Goal: Task Accomplishment & Management: Use online tool/utility

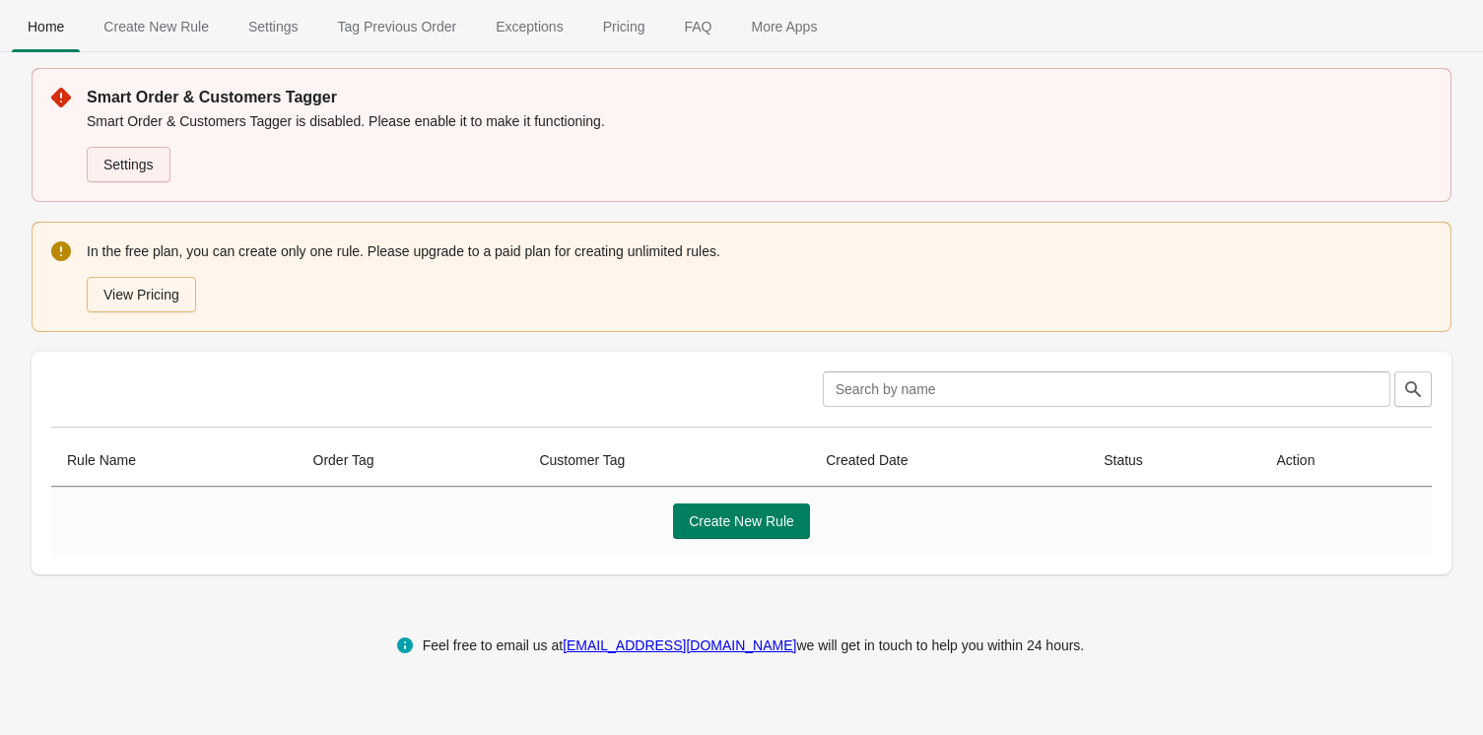
click at [128, 166] on link "Settings" at bounding box center [129, 164] width 84 height 35
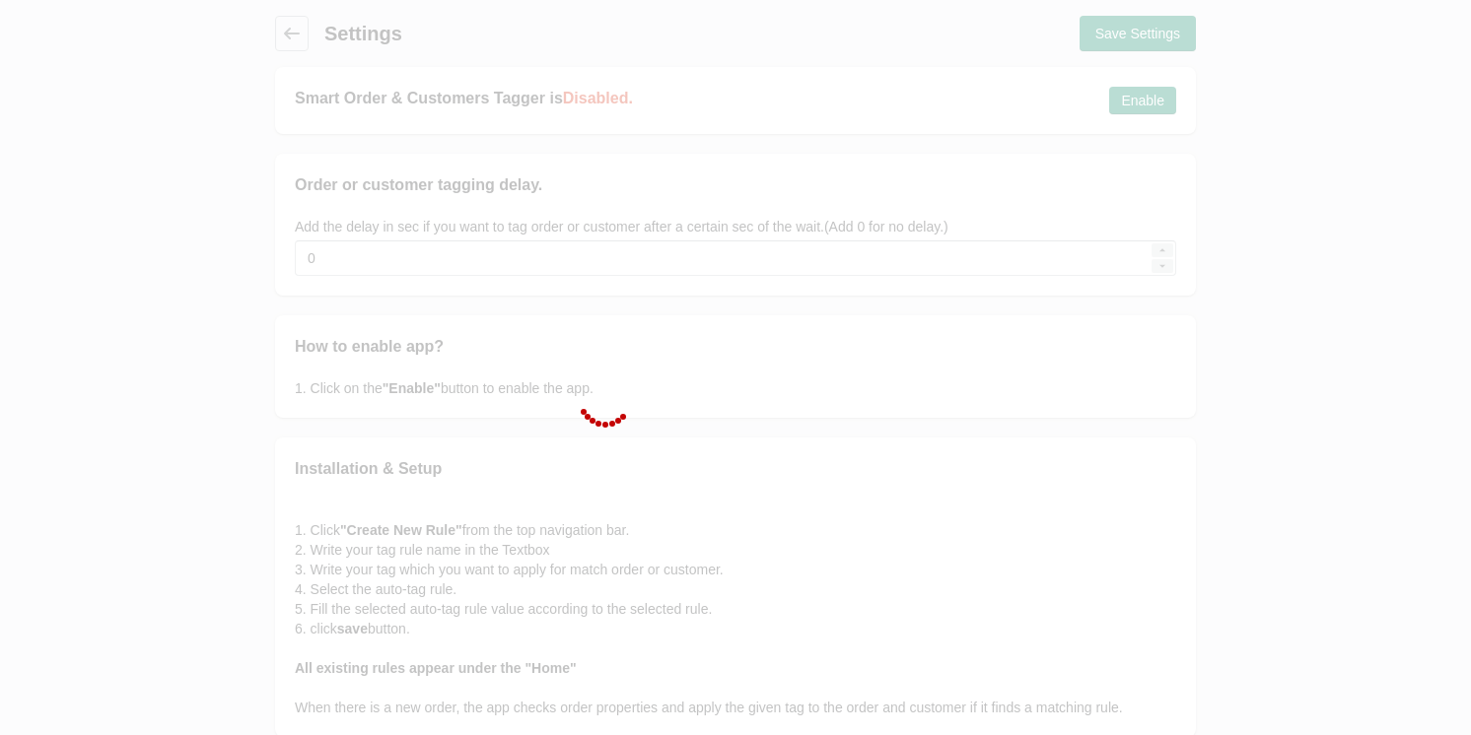
click at [1143, 110] on div at bounding box center [735, 367] width 1471 height 735
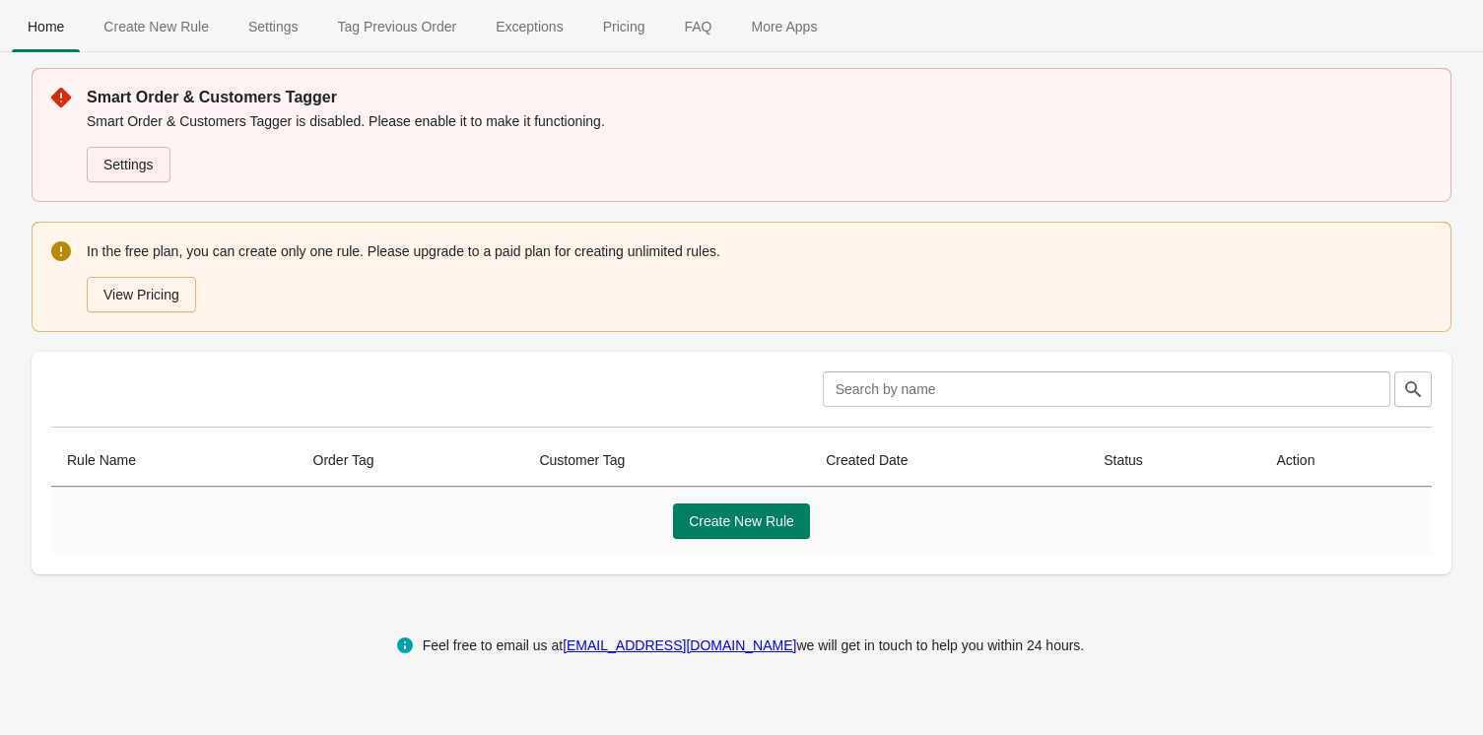
click at [136, 157] on link "Settings" at bounding box center [129, 164] width 84 height 35
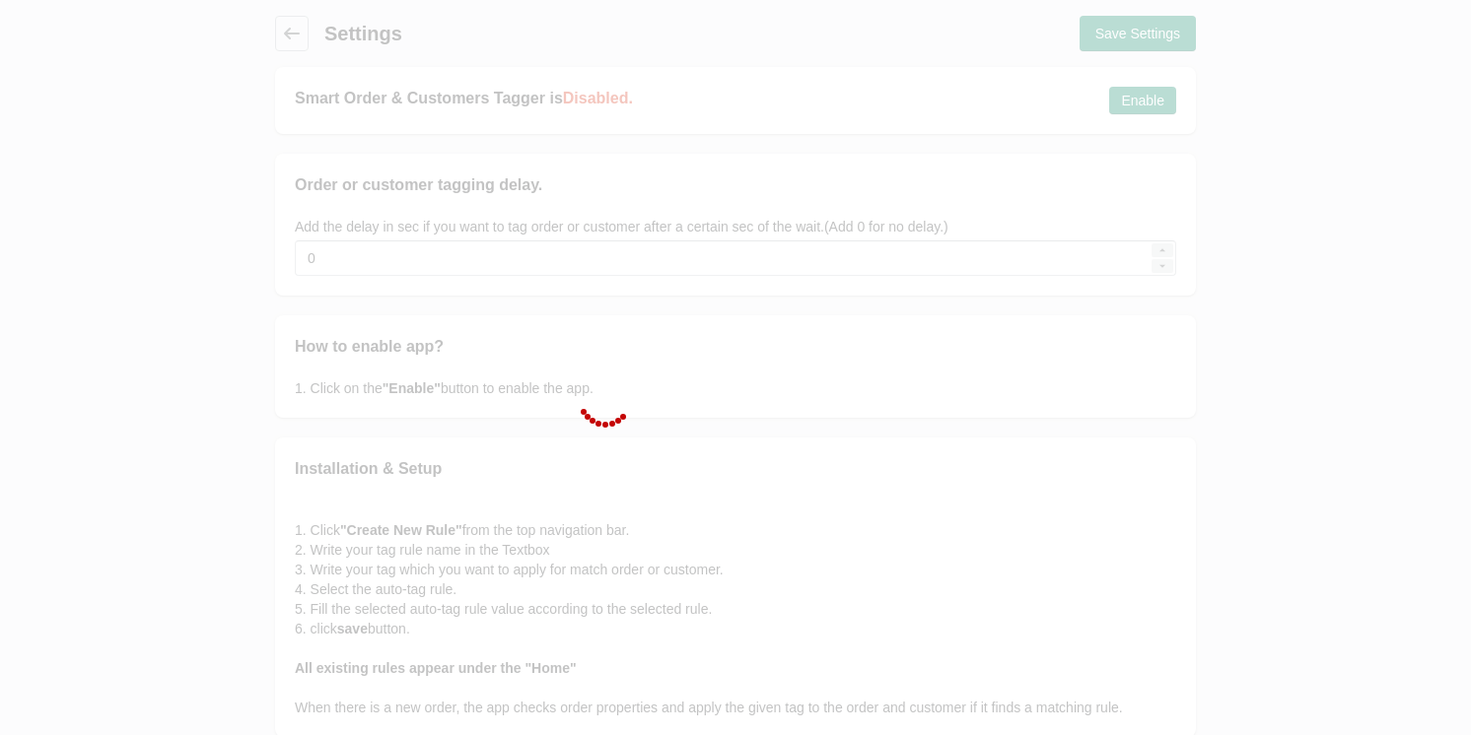
click at [1171, 95] on div at bounding box center [735, 367] width 1471 height 735
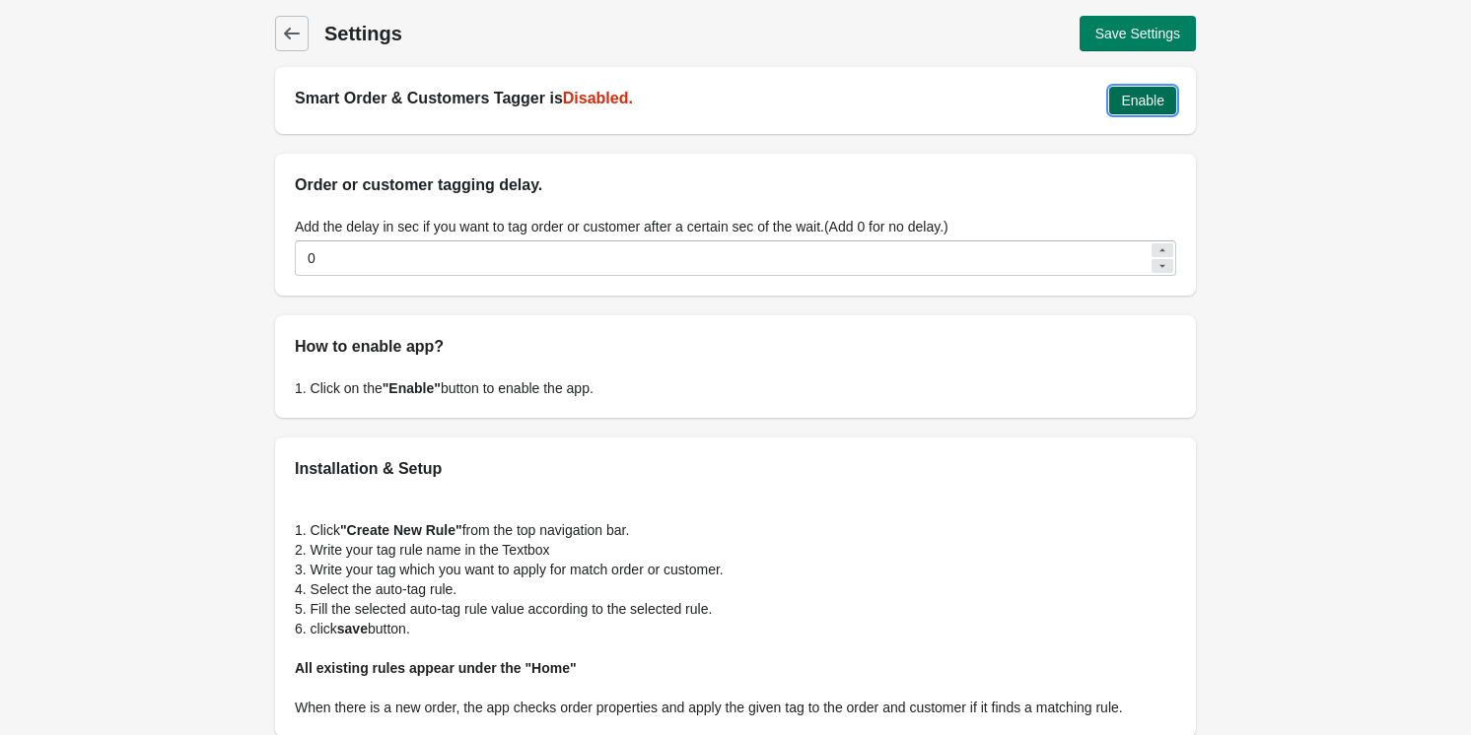
click at [1144, 108] on span "Enable" at bounding box center [1142, 101] width 43 height 16
click at [1143, 39] on span "Save Settings" at bounding box center [1137, 34] width 85 height 16
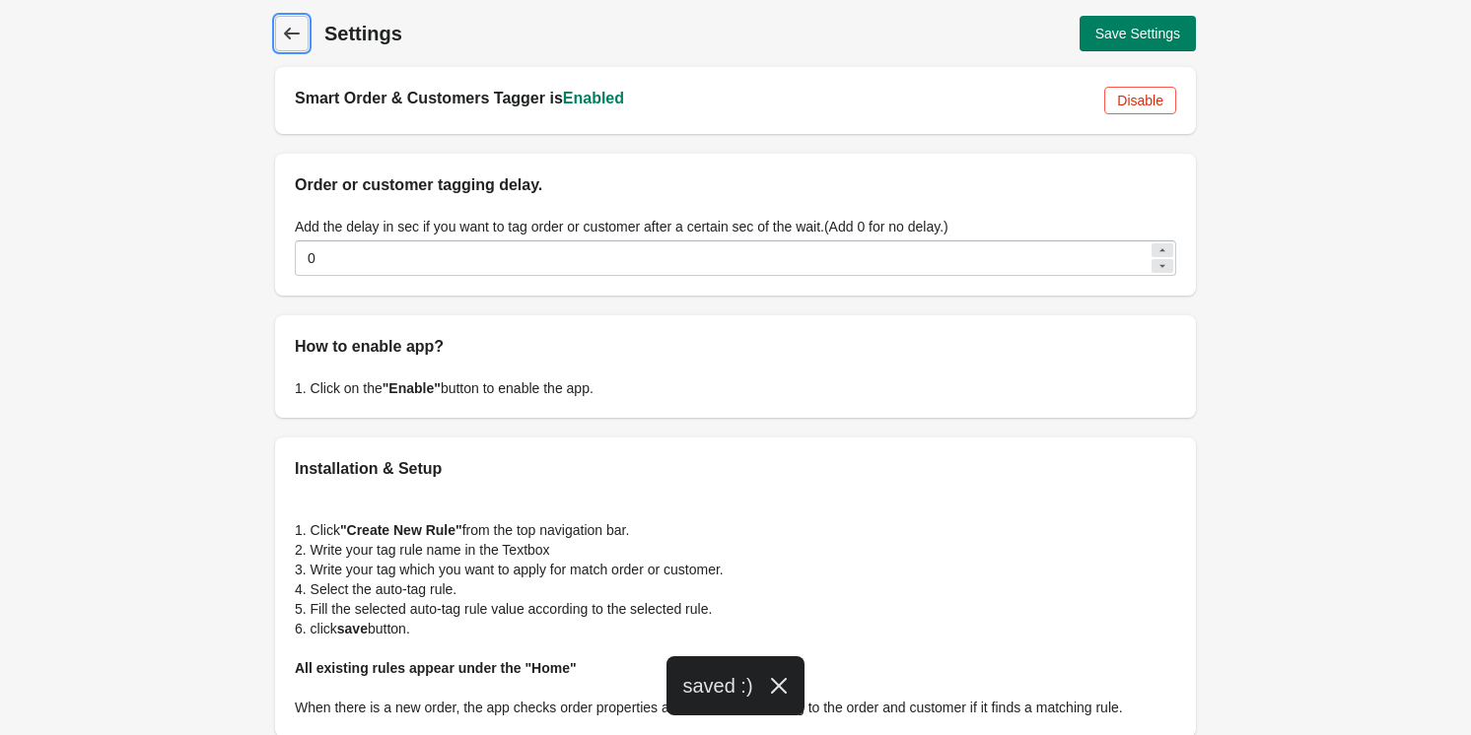
click at [302, 42] on span "Back" at bounding box center [292, 34] width 28 height 28
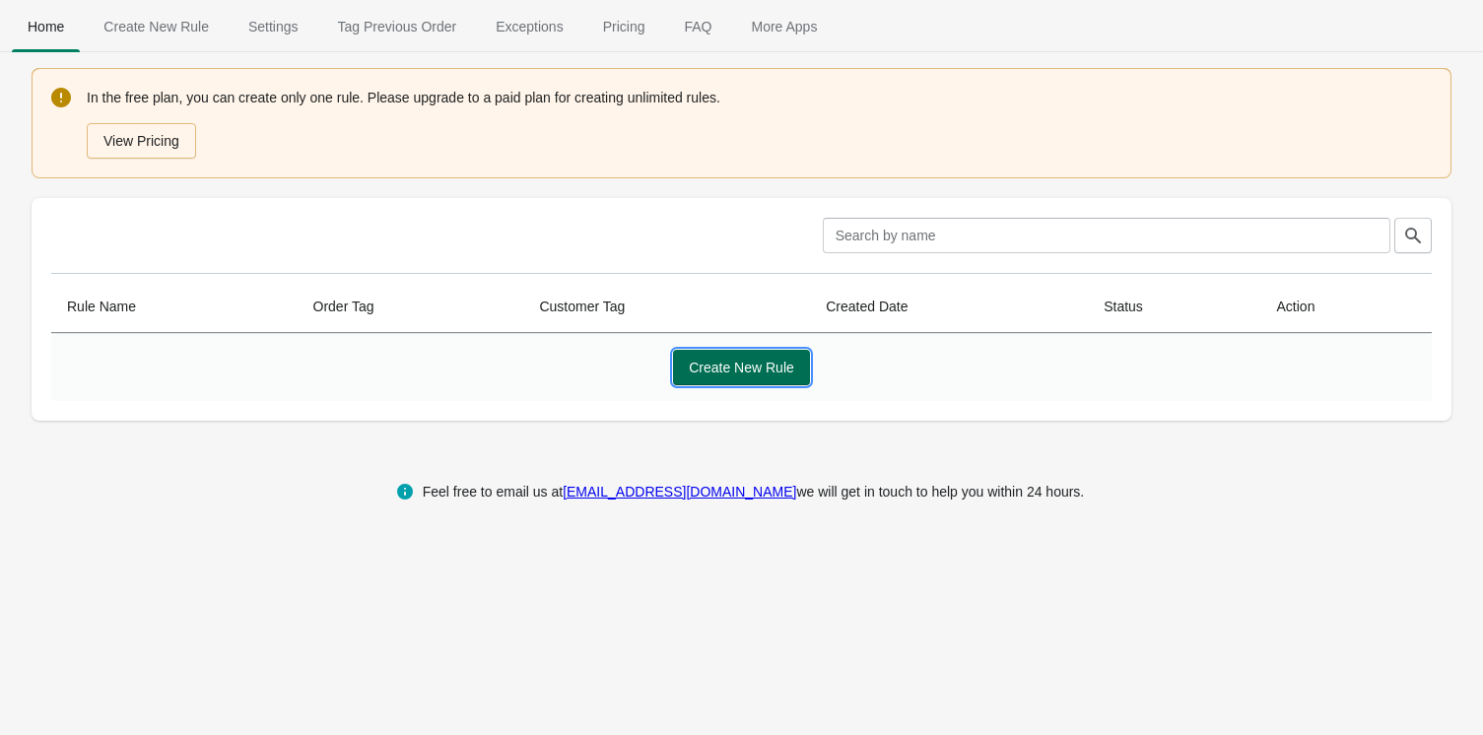
click at [737, 380] on button "Create New Rule" at bounding box center [741, 367] width 137 height 35
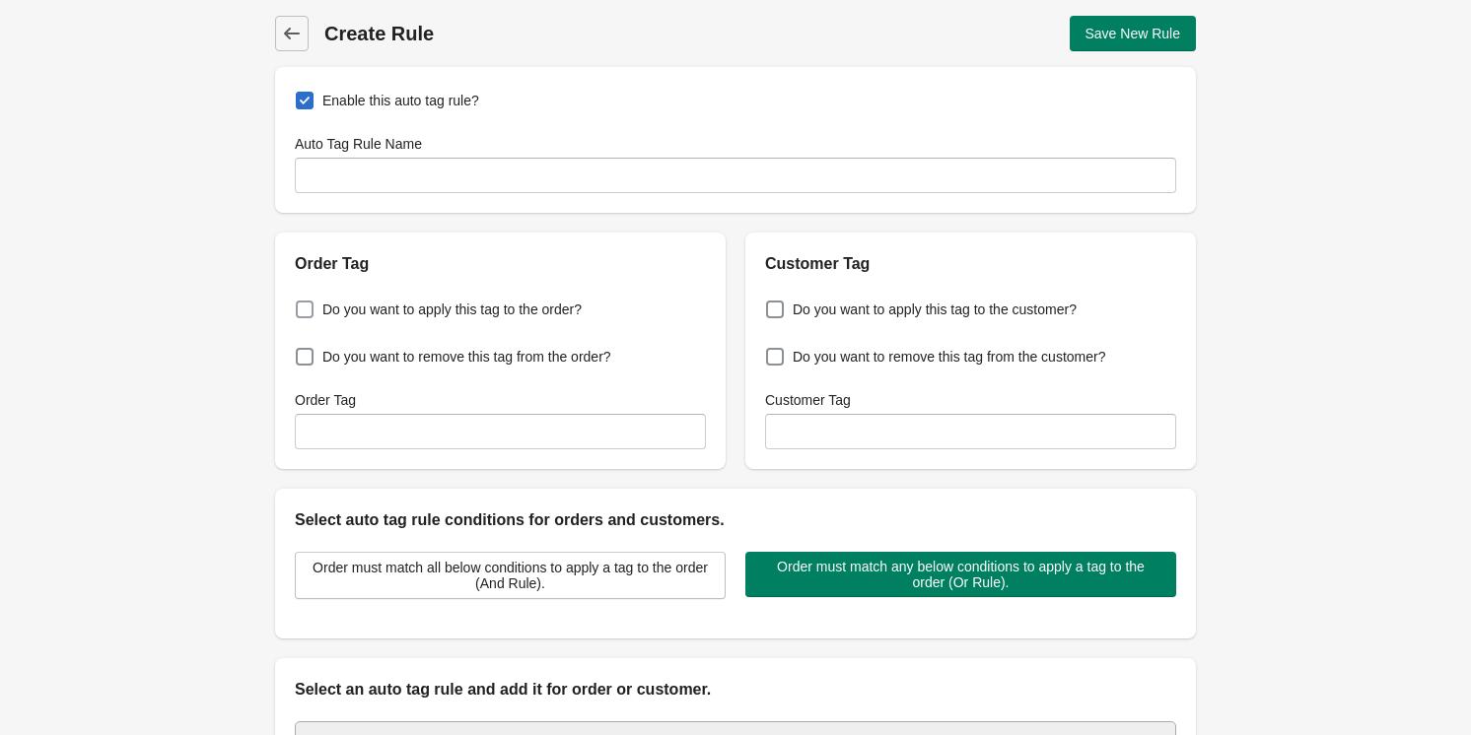
click at [568, 320] on label "Do you want to apply this tag to the order?" at bounding box center [438, 310] width 287 height 28
click at [301, 305] on input "Do you want to apply this tag to the order?" at bounding box center [300, 304] width 1 height 1
checkbox input "true"
click at [618, 414] on input "Order Tag" at bounding box center [500, 431] width 411 height 35
type input "p"
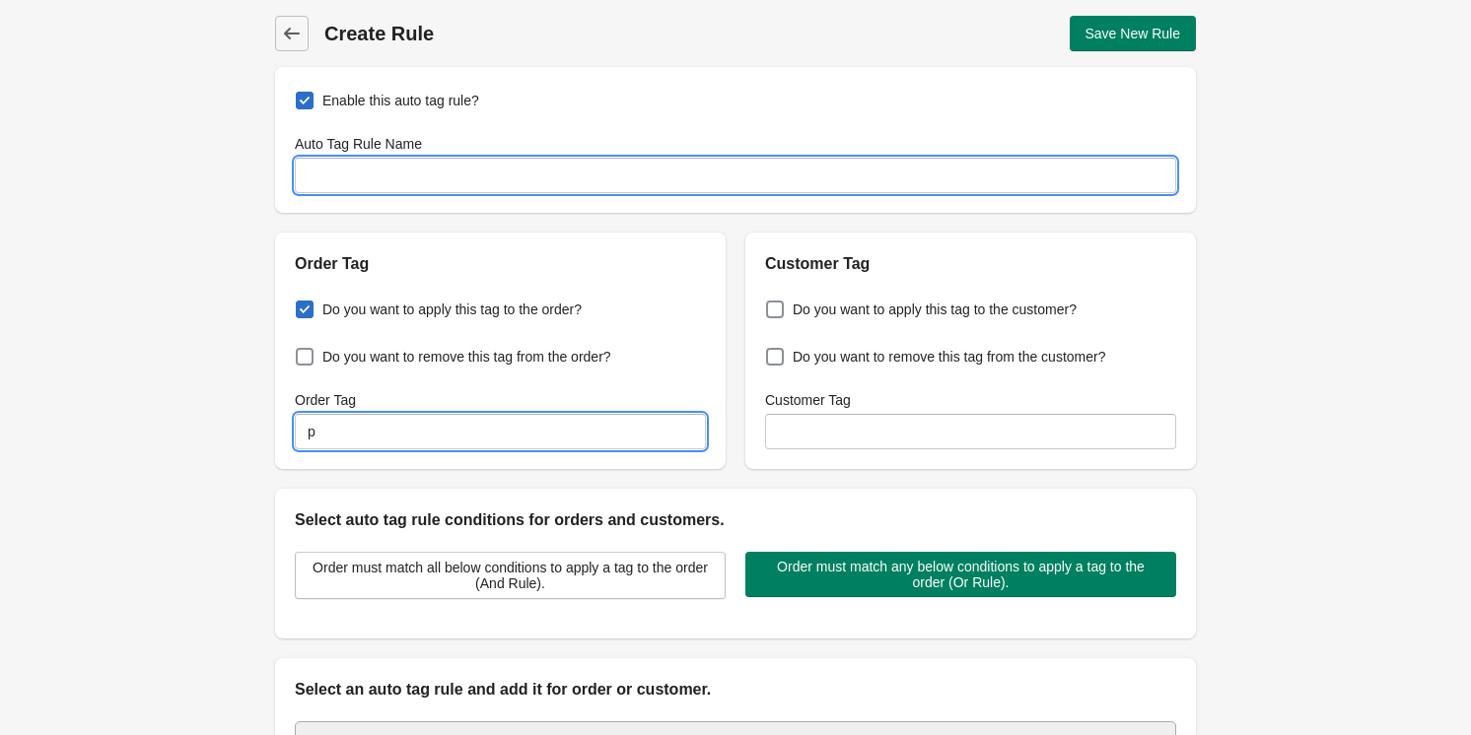
click at [549, 163] on input "Auto Tag Rule Name" at bounding box center [735, 175] width 881 height 35
type input "sticker"
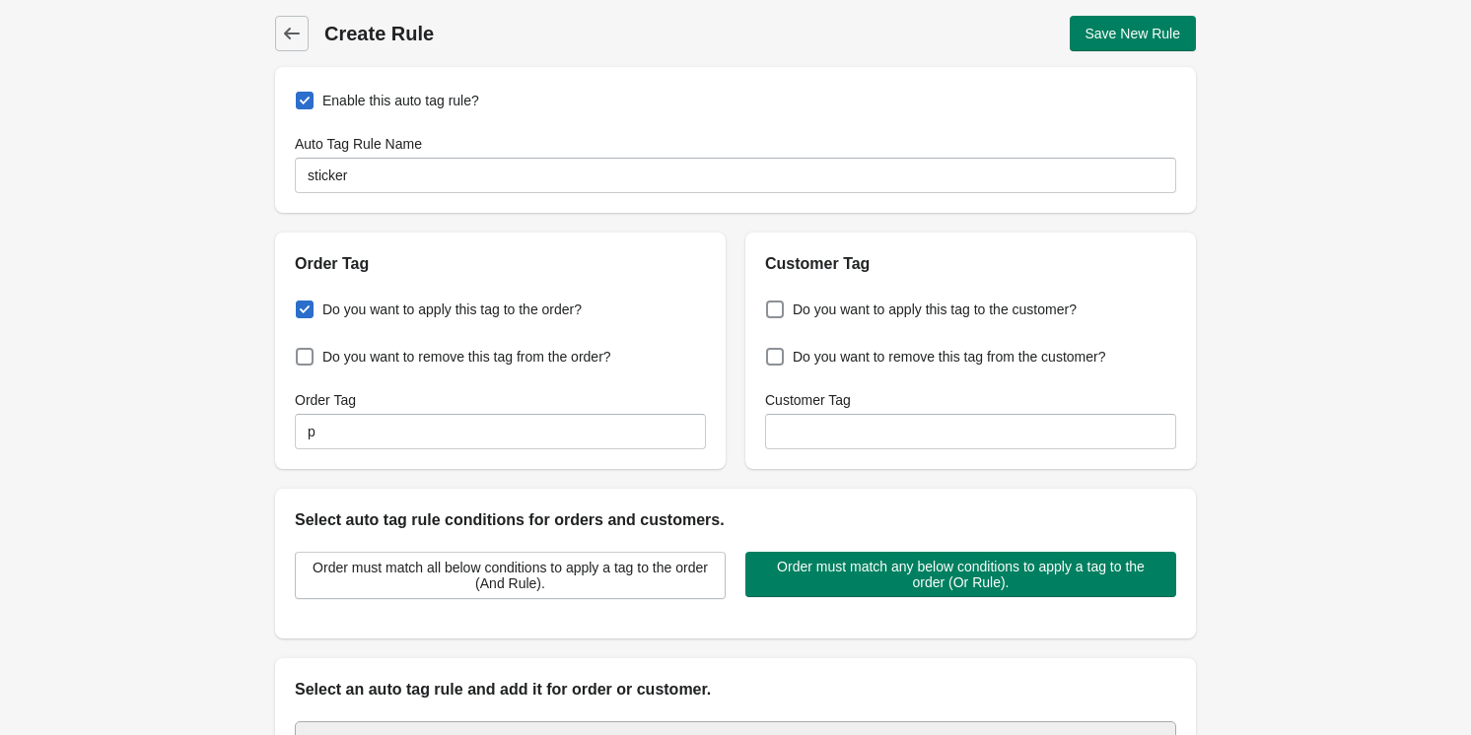
click at [699, 146] on div "Auto Tag Rule Name" at bounding box center [735, 144] width 881 height 20
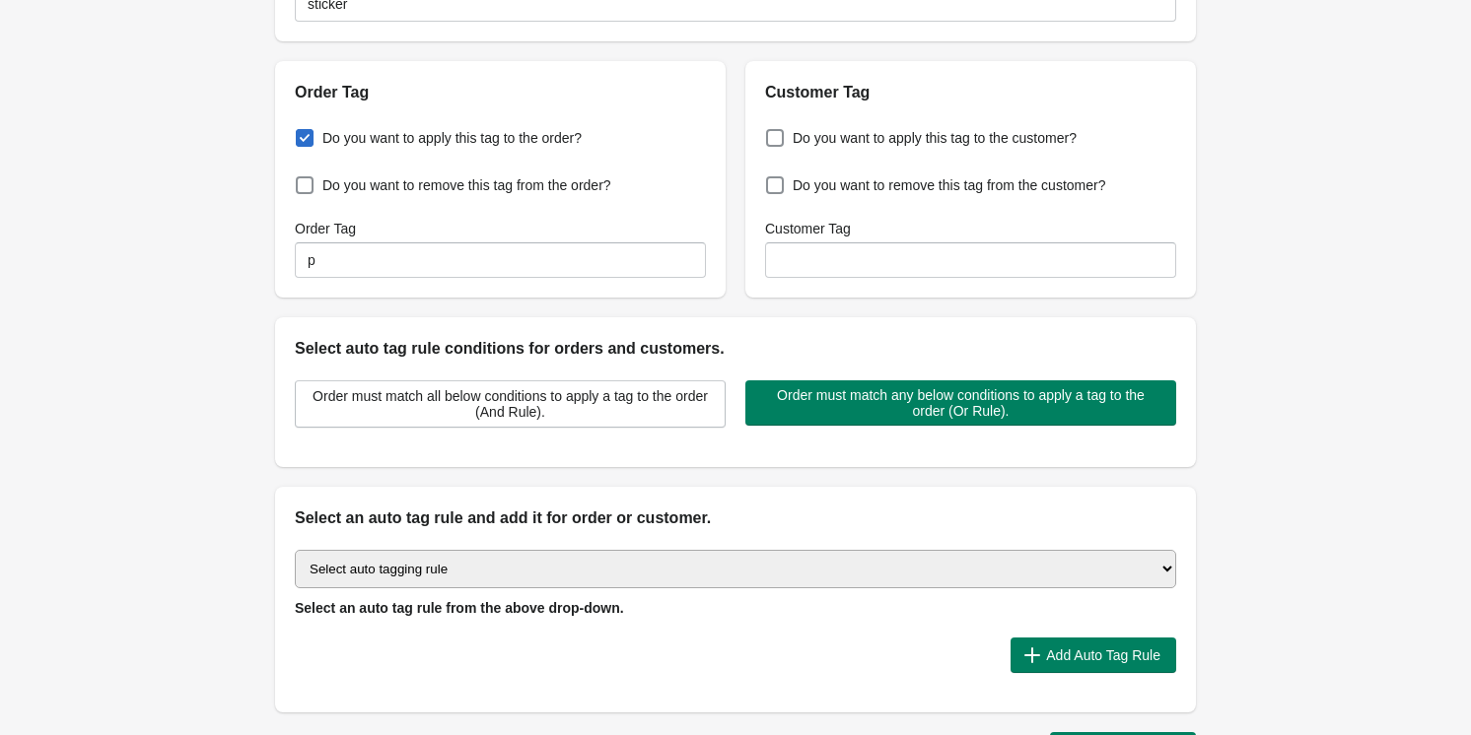
scroll to position [178, 0]
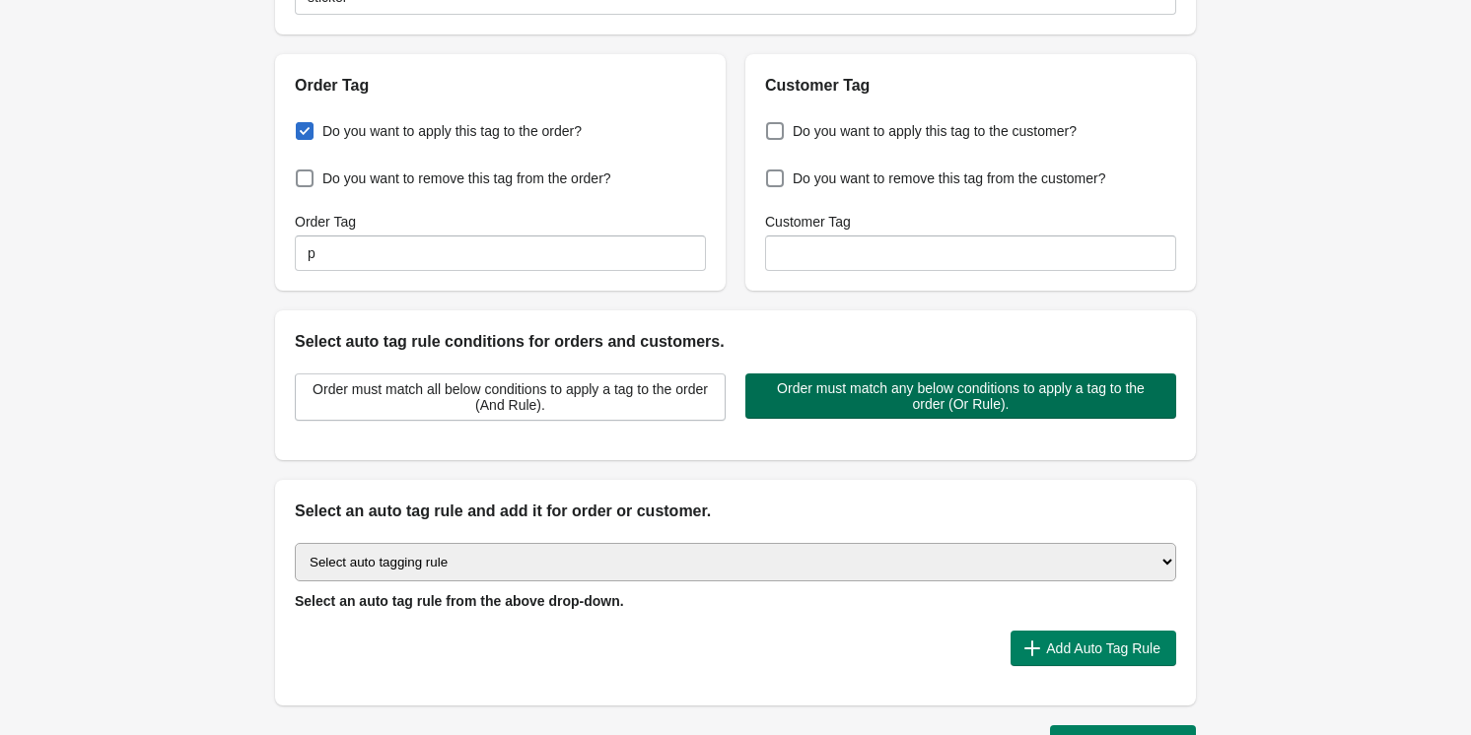
click at [895, 409] on span "Order must match any below conditions to apply a tag to the order (Or Rule)." at bounding box center [960, 396] width 399 height 32
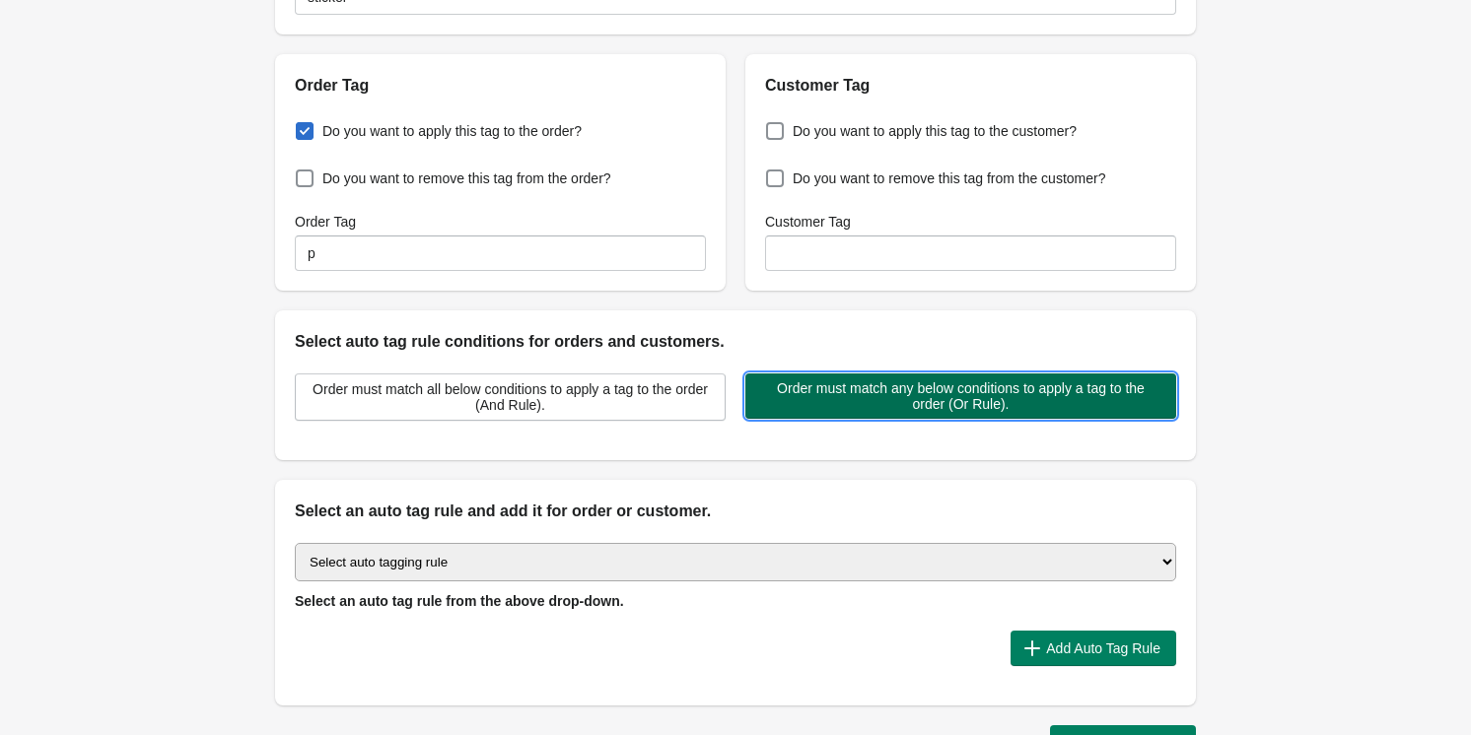
click at [801, 400] on span "Order must match any below conditions to apply a tag to the order (Or Rule)." at bounding box center [960, 396] width 399 height 32
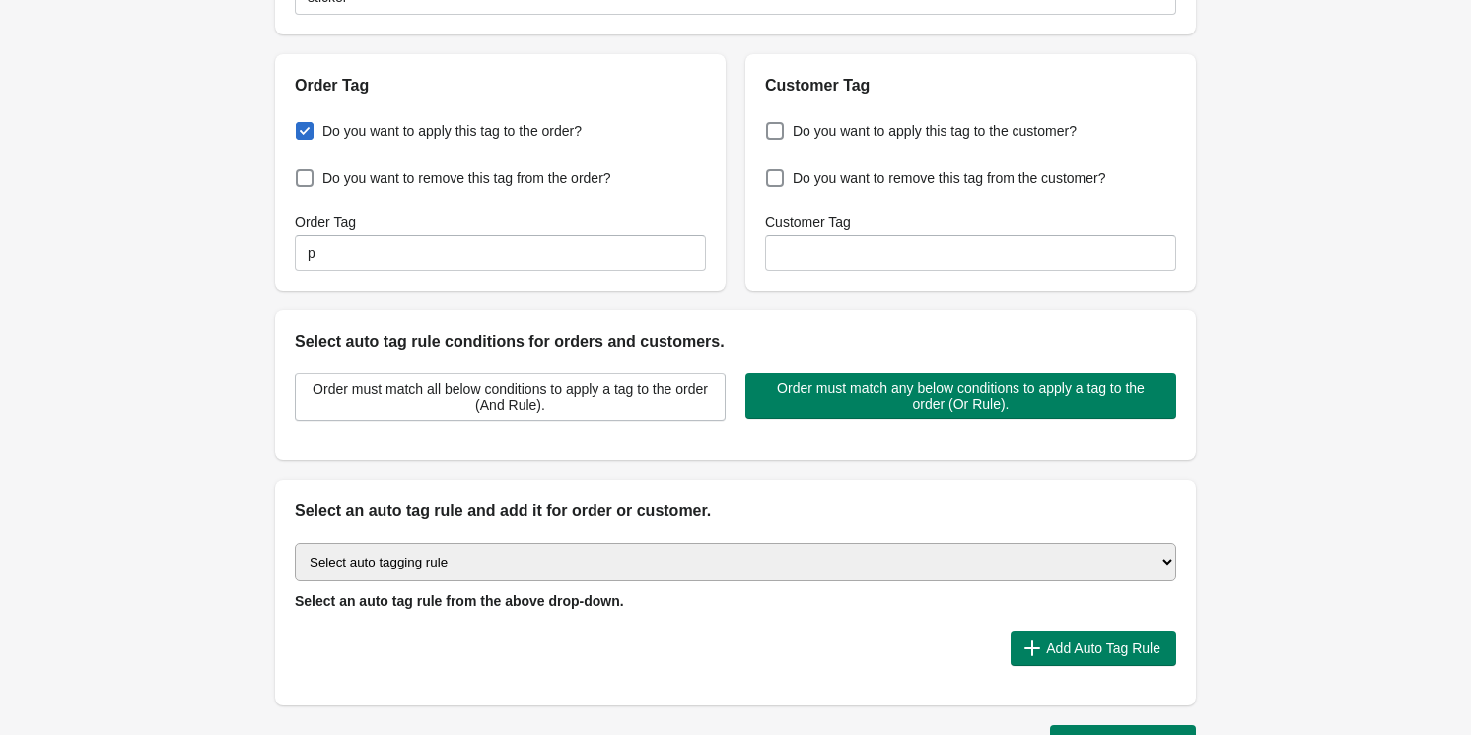
click at [731, 548] on select "Select auto tagging rule Tag by order amount Tag based on the order count (Volu…" at bounding box center [735, 562] width 881 height 38
click at [295, 543] on select "Select auto tagging rule Tag by order amount Tag based on the order count (Volu…" at bounding box center [735, 562] width 881 height 38
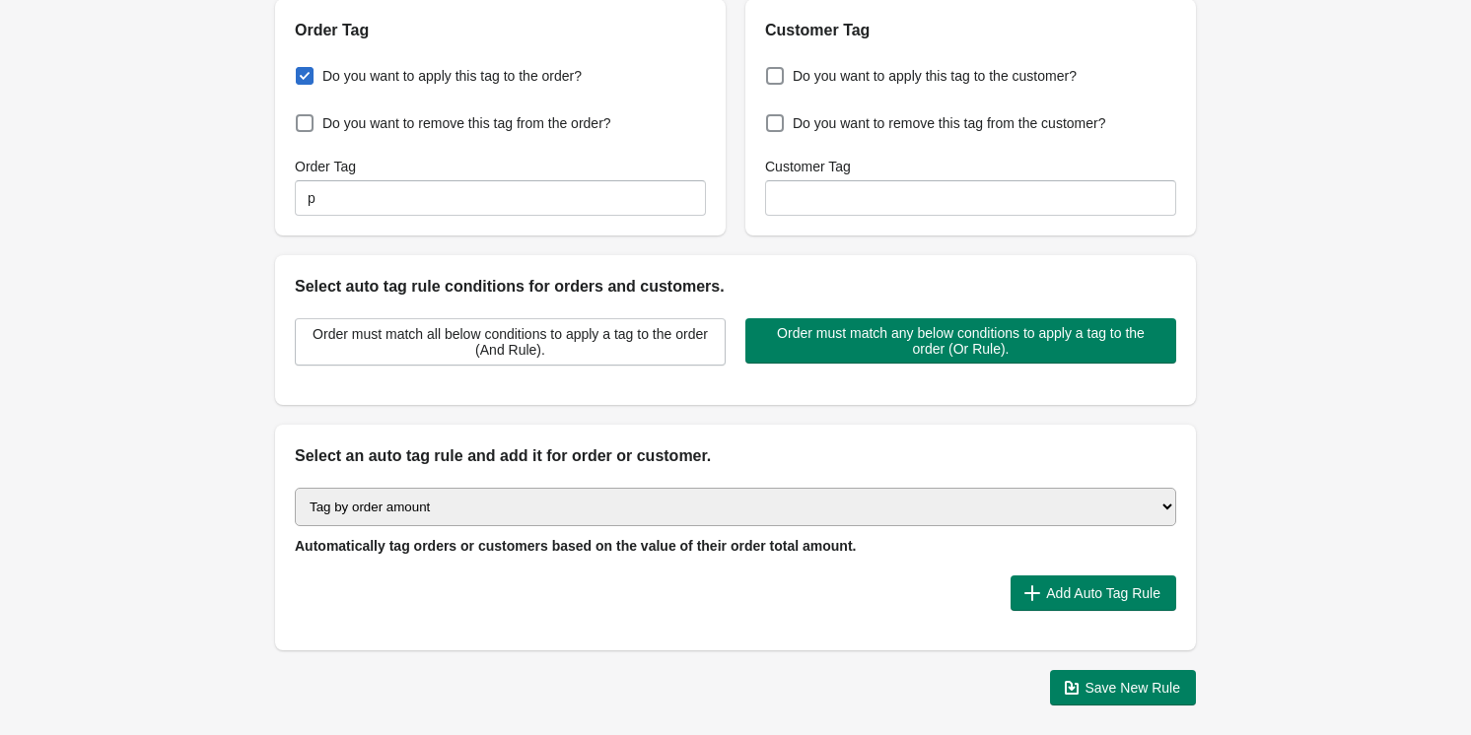
scroll to position [231, 0]
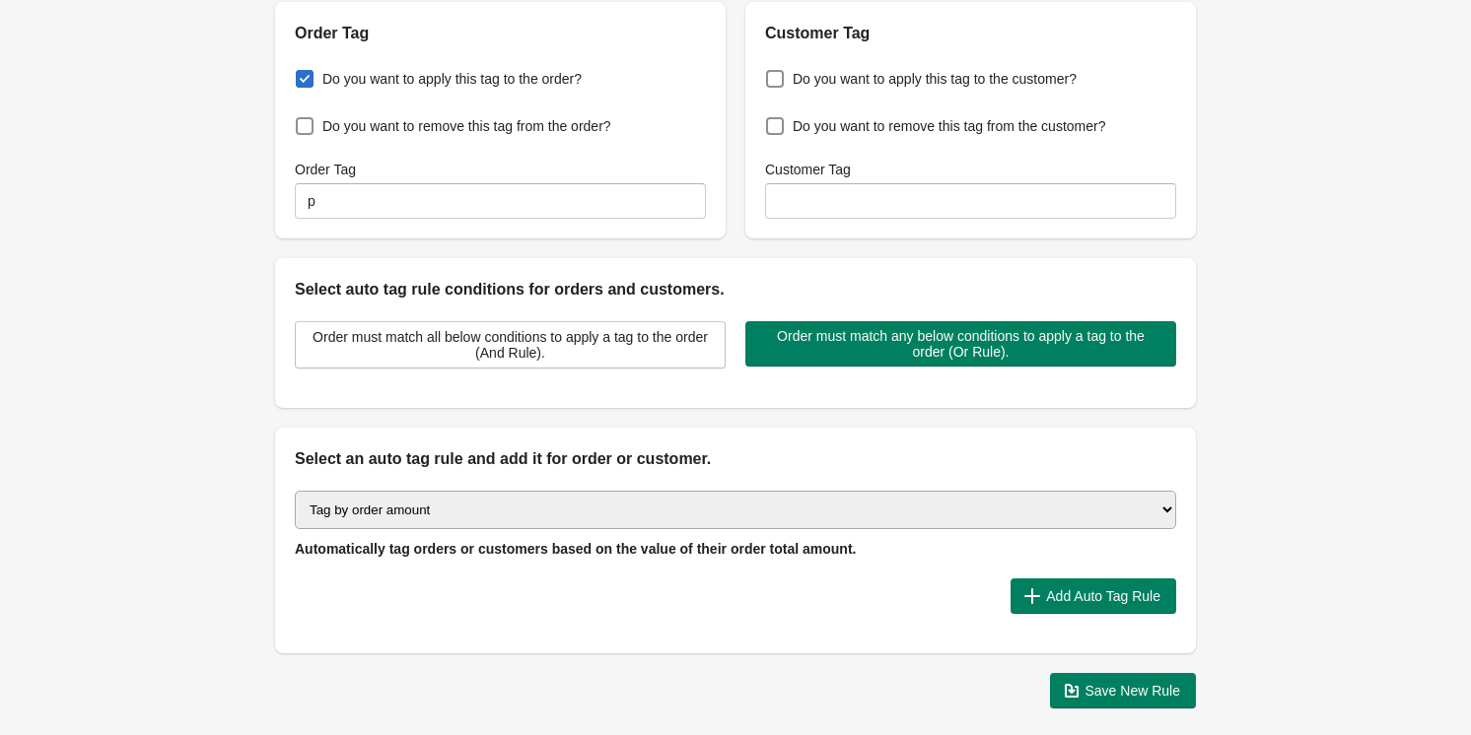
click at [568, 485] on div "Select auto tagging rule Tag by order amount Tag based on the order count (Volu…" at bounding box center [735, 562] width 921 height 182
click at [568, 491] on select "Select auto tagging rule Tag by order amount Tag based on the order count (Volu…" at bounding box center [735, 510] width 881 height 38
select select "4"
click at [295, 491] on select "Select auto tagging rule Tag by order amount Tag based on the order count (Volu…" at bounding box center [735, 510] width 881 height 38
click at [1052, 589] on span "Add Auto Tag Rule" at bounding box center [1103, 596] width 114 height 16
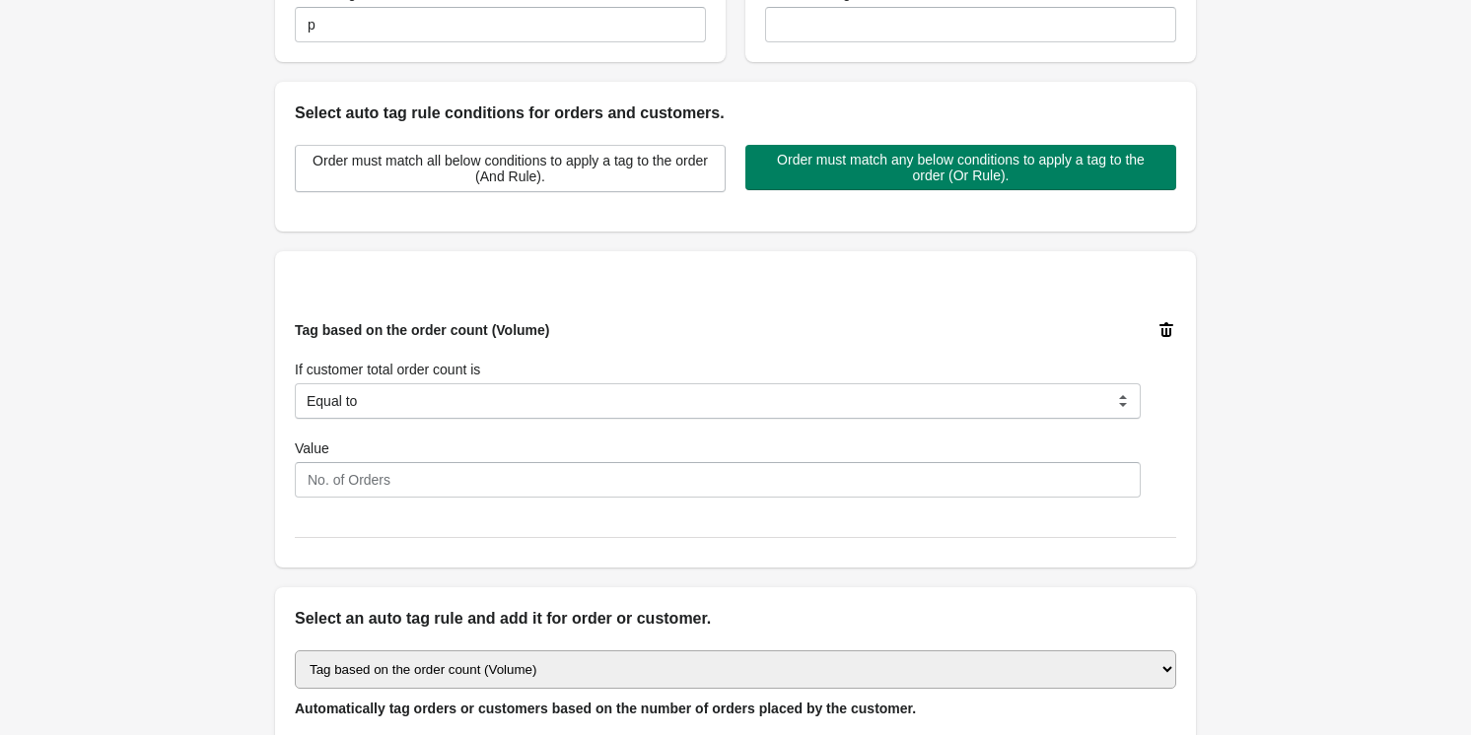
scroll to position [410, 0]
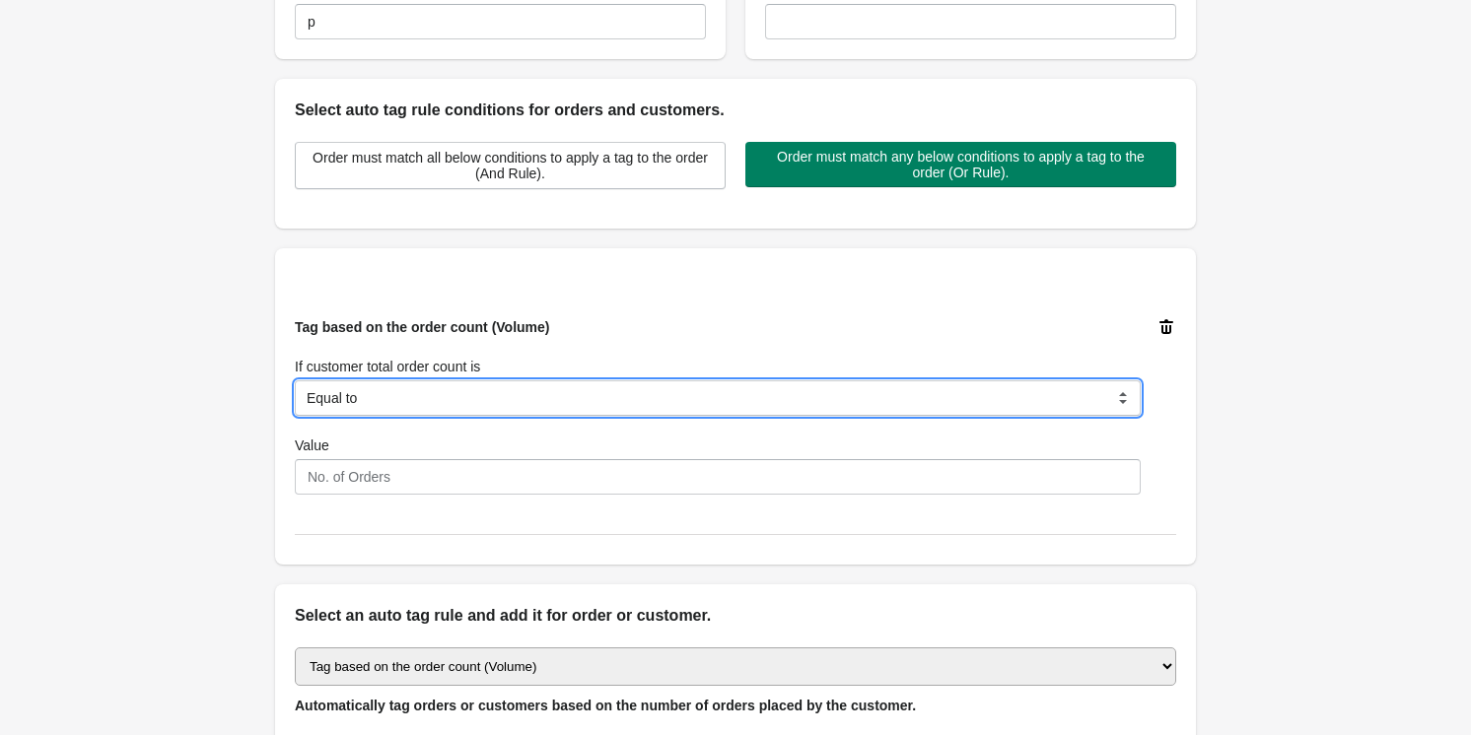
drag, startPoint x: 490, startPoint y: 390, endPoint x: 479, endPoint y: 396, distance: 12.4
click at [490, 390] on select "Equal to Greater than Less than" at bounding box center [718, 397] width 846 height 35
select select "2"
click at [295, 380] on select "Equal to Greater than Less than" at bounding box center [718, 397] width 846 height 35
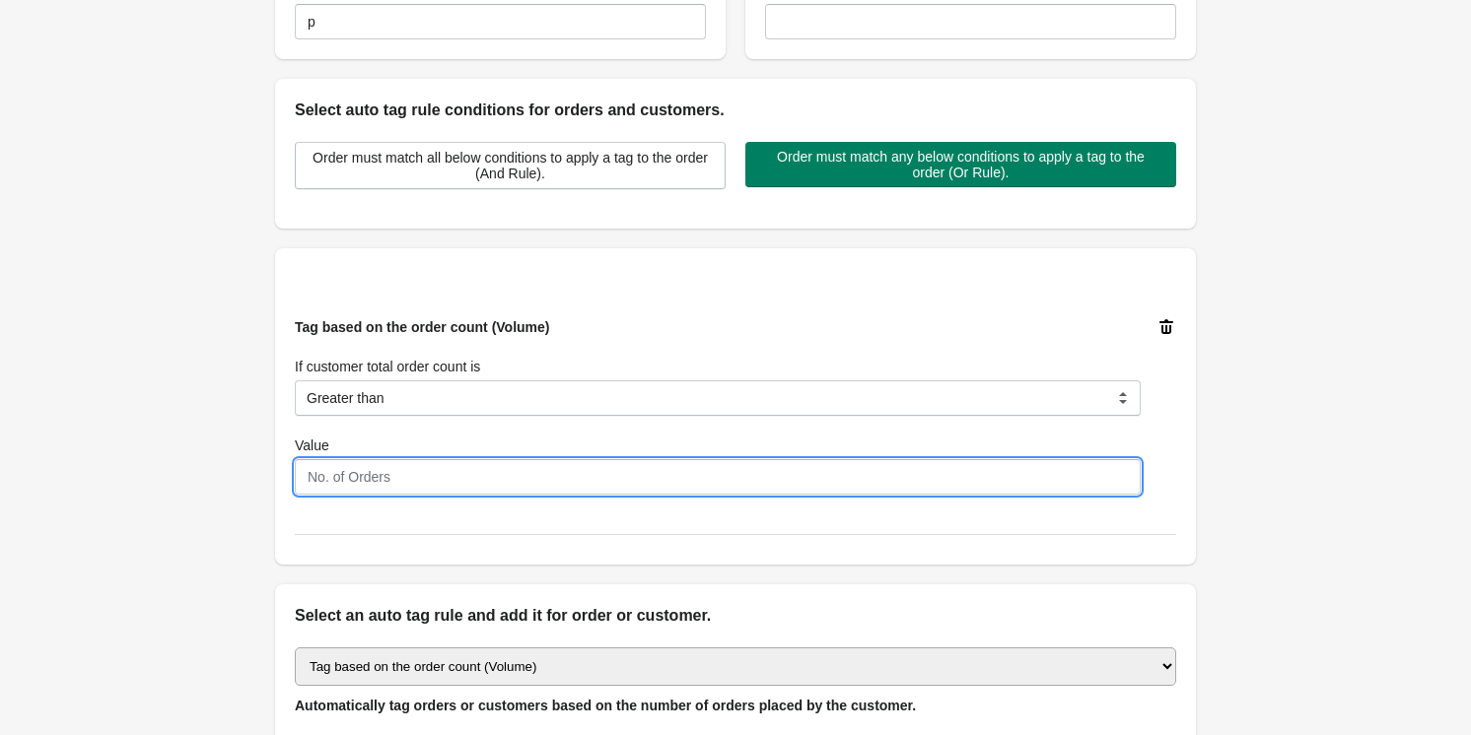
click at [476, 471] on input "Value" at bounding box center [718, 476] width 846 height 35
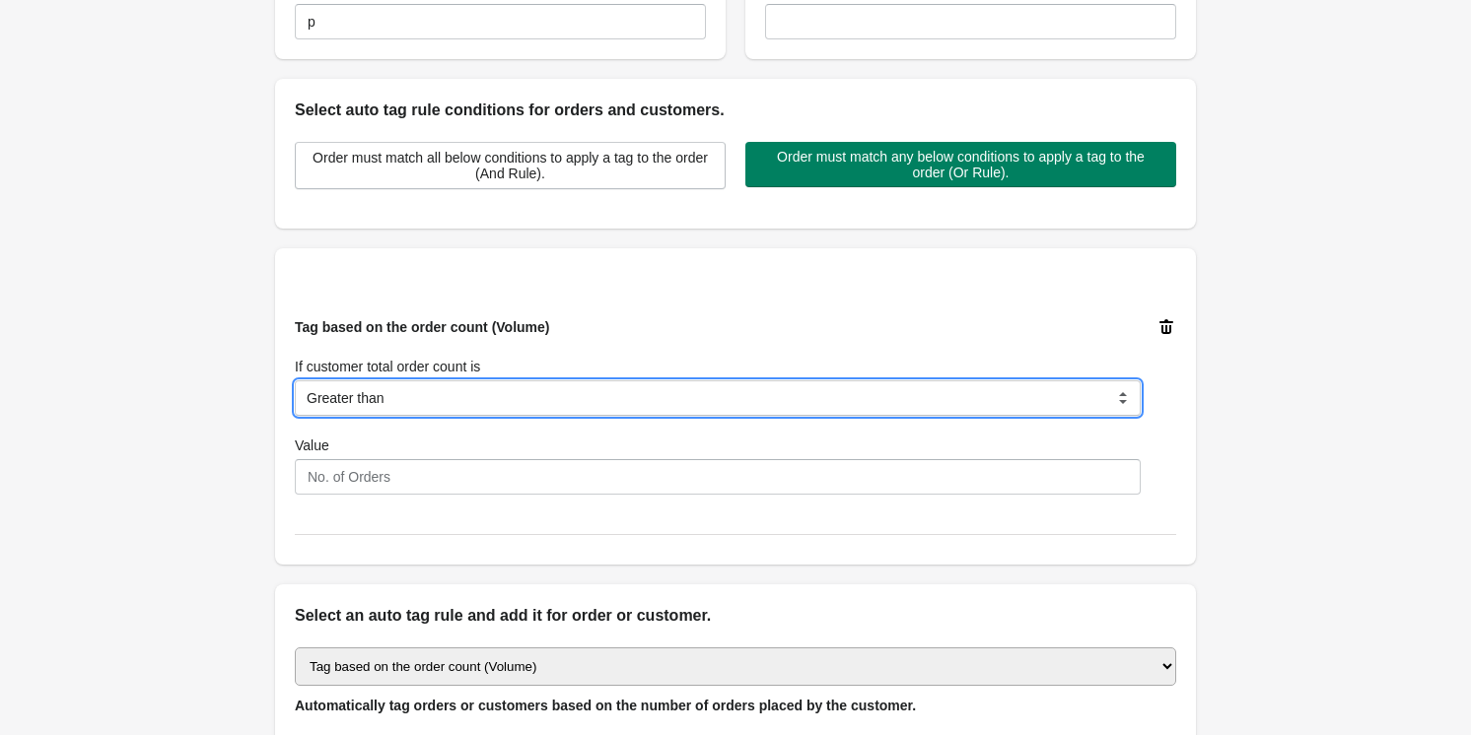
click at [482, 404] on select "Equal to Greater than Less than" at bounding box center [718, 397] width 846 height 35
click at [481, 393] on select "Equal to Greater than Less than" at bounding box center [718, 397] width 846 height 35
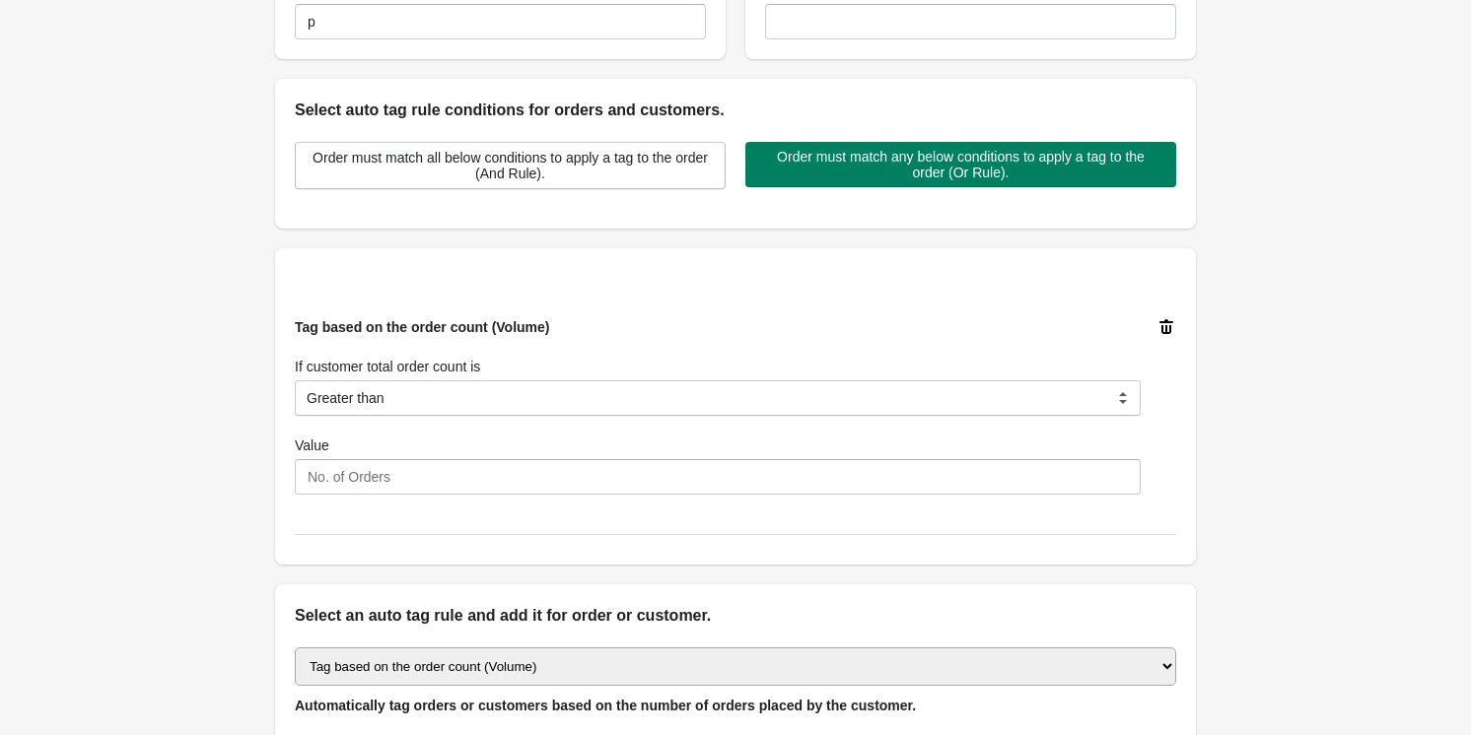
click at [763, 656] on select "Select auto tagging rule Tag by order amount Tag based on the order count (Volu…" at bounding box center [735, 667] width 881 height 38
select select "3"
click at [295, 648] on select "Select auto tagging rule Tag by order amount Tag based on the order count (Volu…" at bounding box center [735, 667] width 881 height 38
click at [1163, 331] on icon at bounding box center [1166, 326] width 14 height 15
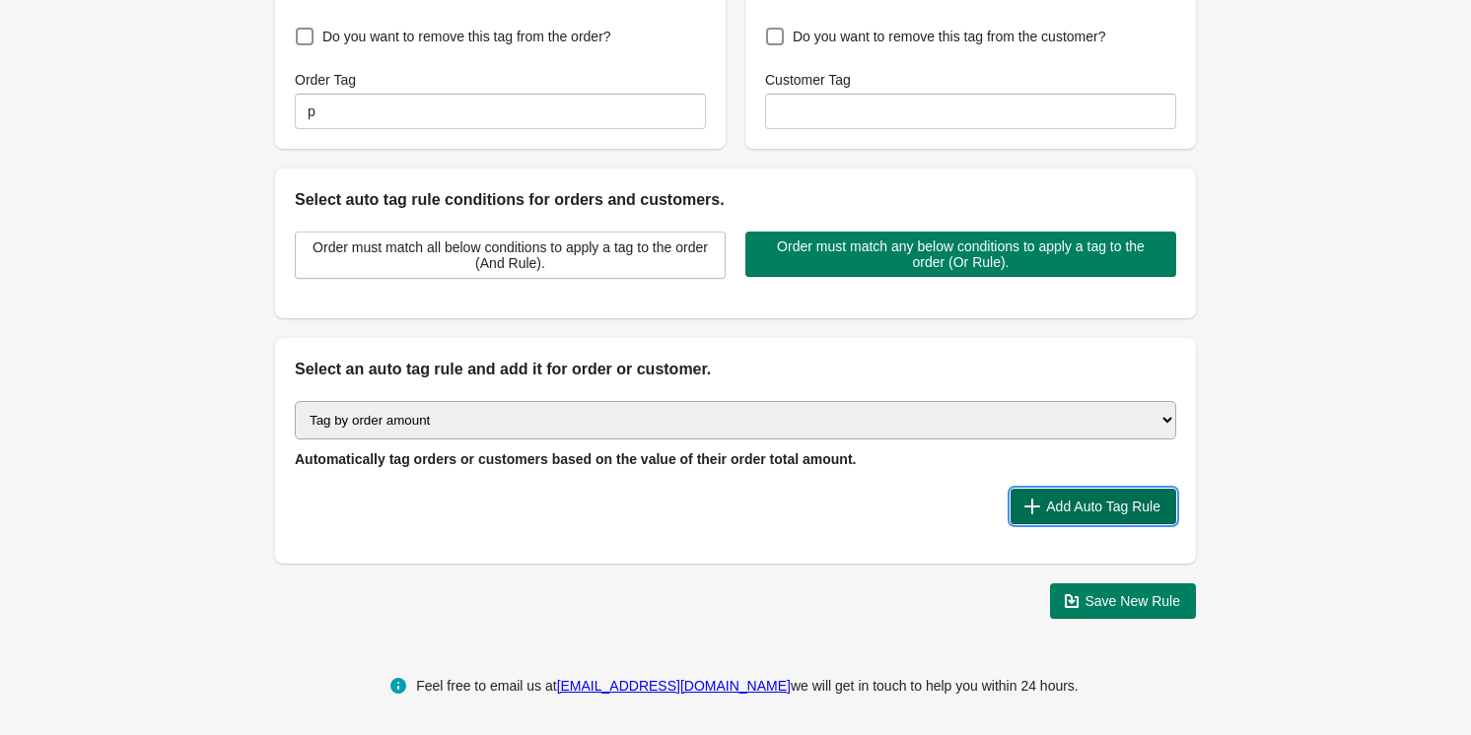
click at [1117, 489] on button "Add Auto Tag Rule" at bounding box center [1093, 506] width 166 height 35
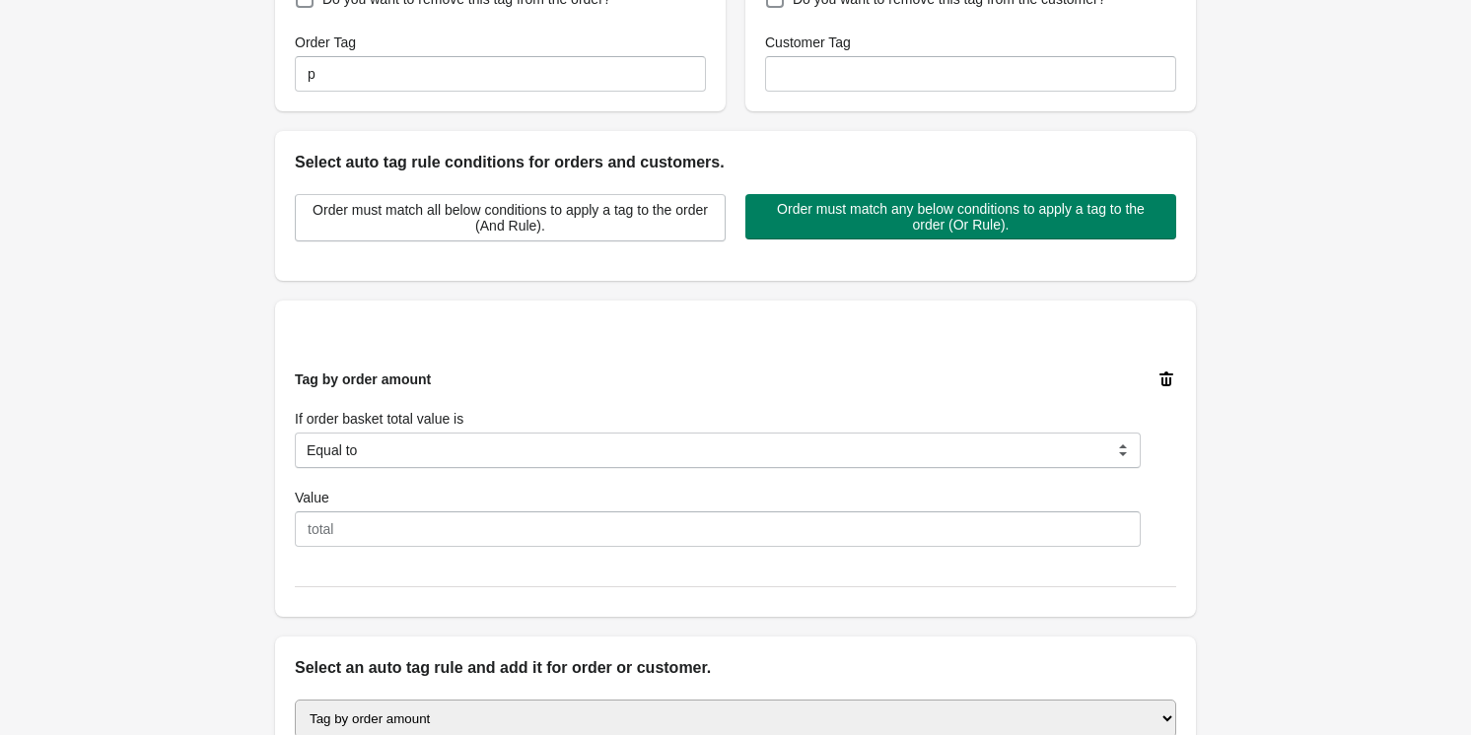
scroll to position [500, 0]
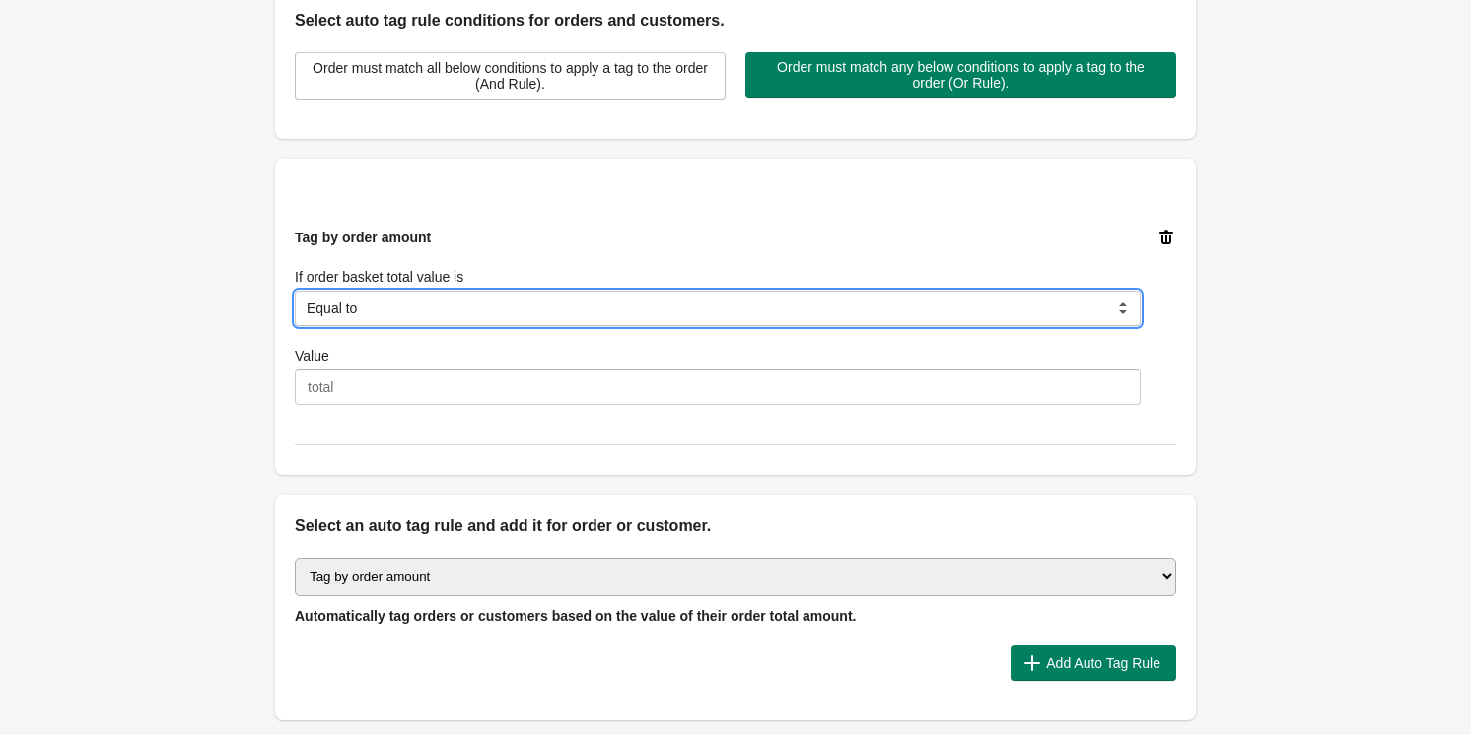
click at [537, 313] on select "Equal to Greater than Less than" at bounding box center [718, 308] width 846 height 35
select select "2"
click at [295, 291] on select "Equal to Greater than Less than" at bounding box center [718, 308] width 846 height 35
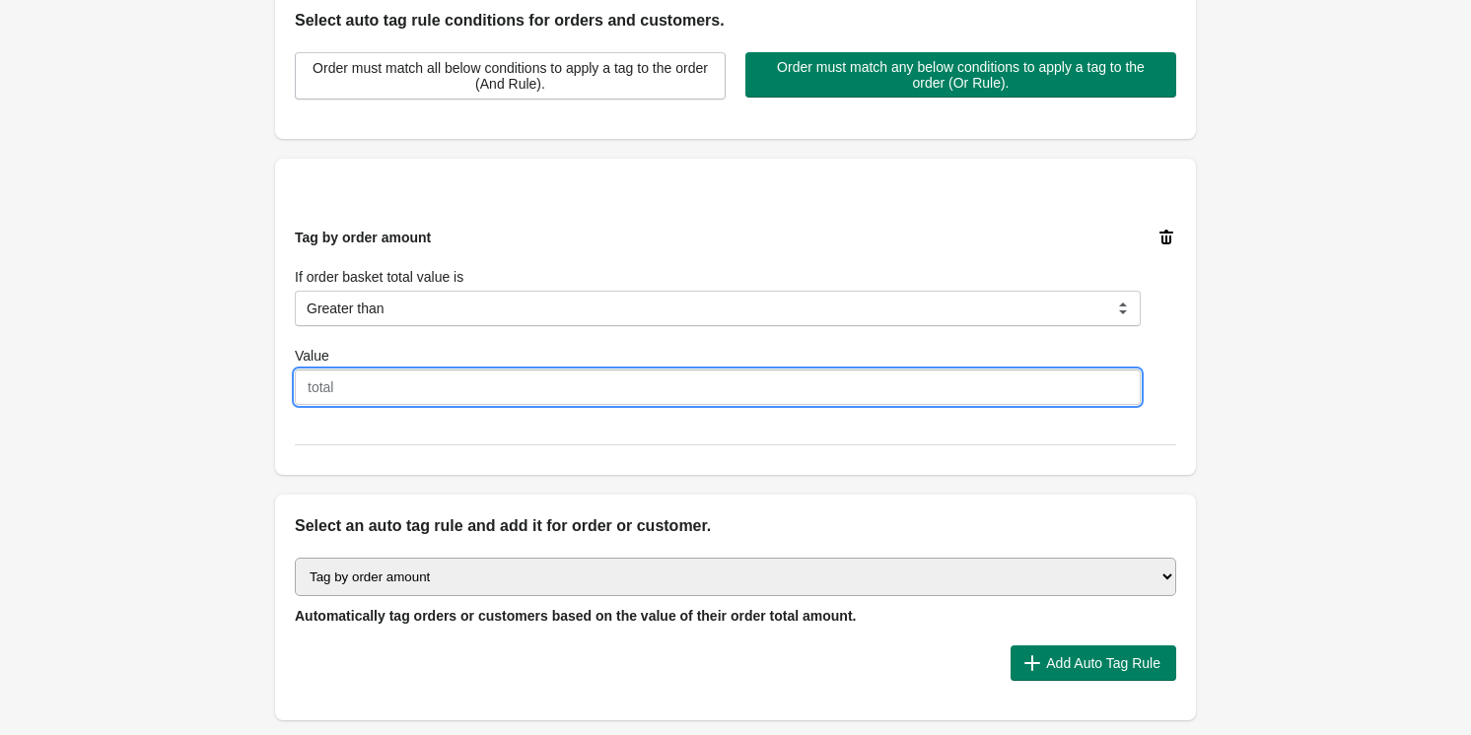
click at [518, 382] on input "Value" at bounding box center [718, 387] width 846 height 35
type input "649"
click at [1167, 463] on div "Tag by order amount If order basket total value is Equal to Greater than Less t…" at bounding box center [735, 317] width 921 height 316
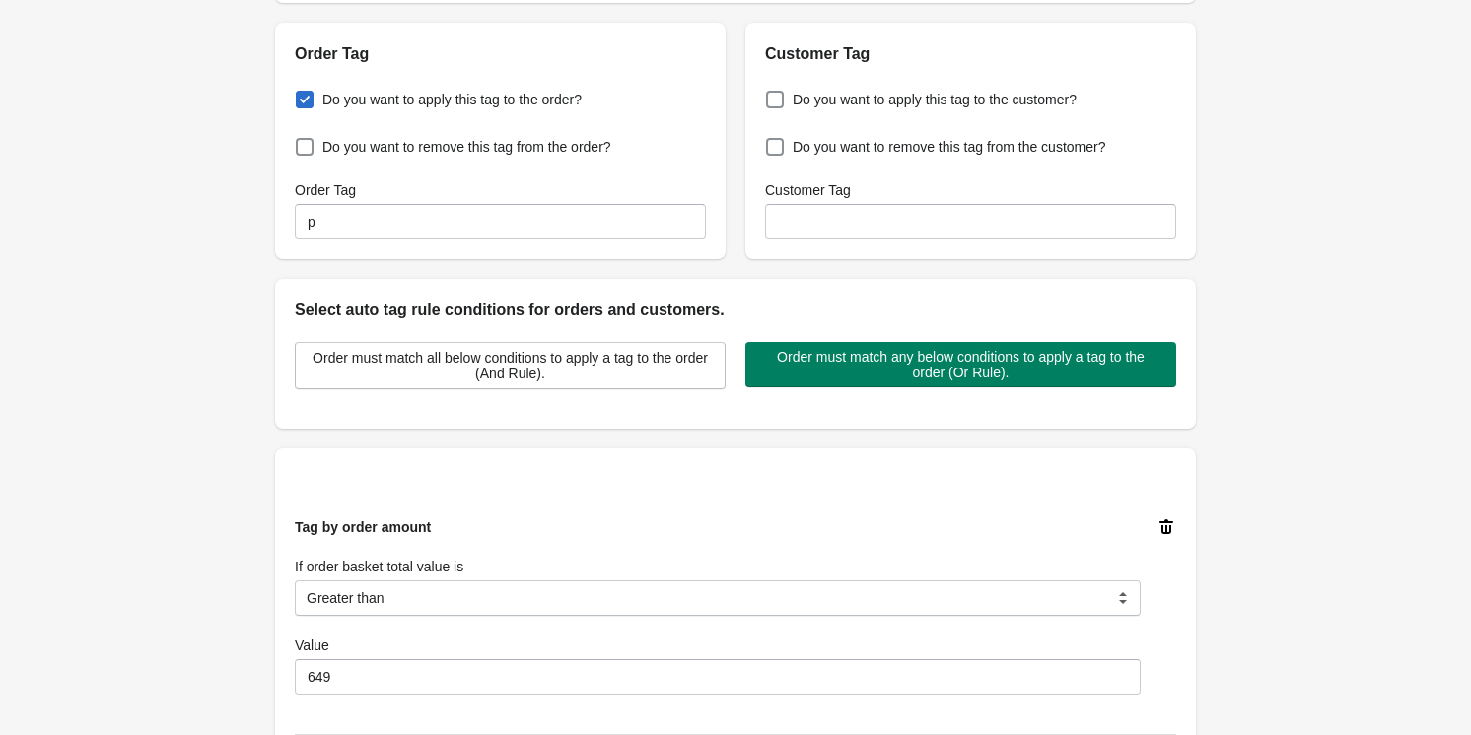
scroll to position [208, 0]
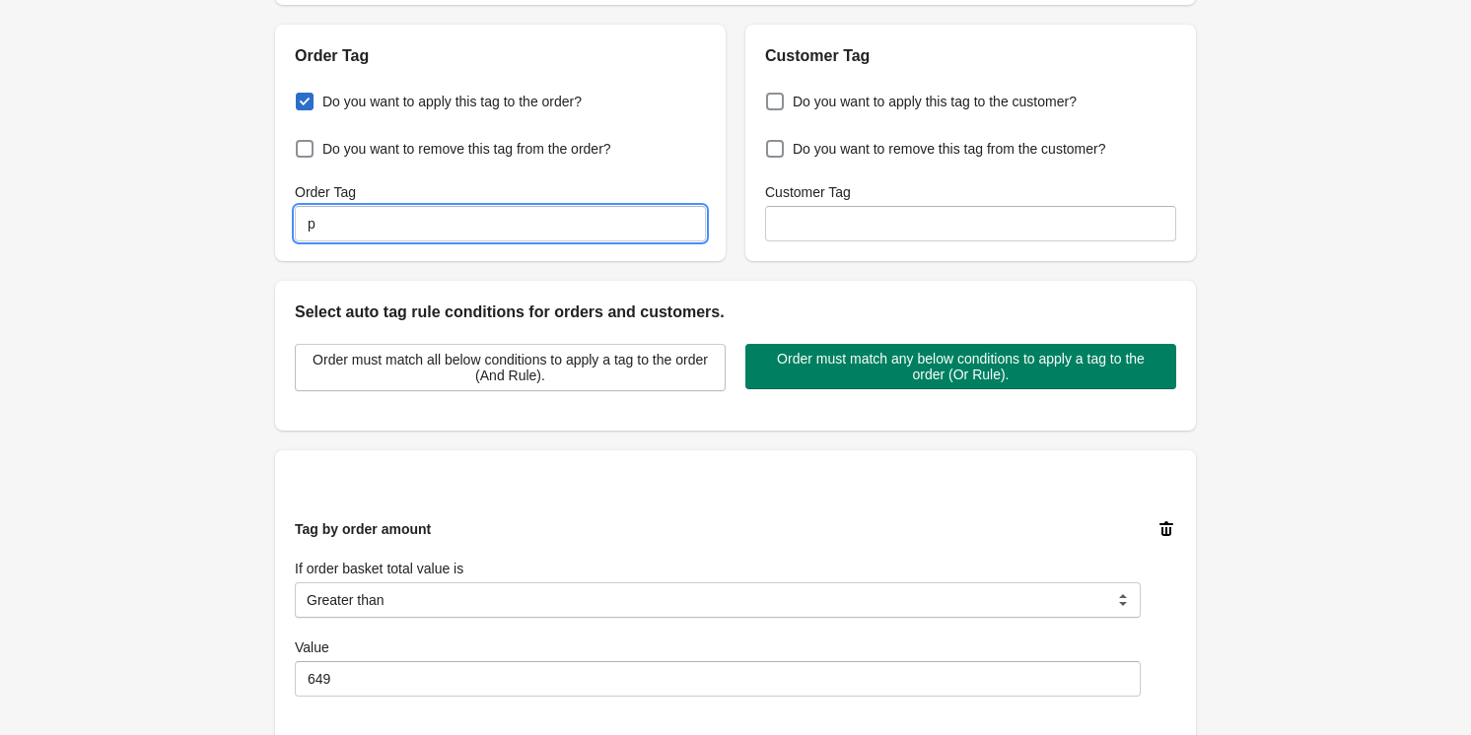
click at [631, 233] on input "p" at bounding box center [500, 223] width 411 height 35
type input "stickerver"
click at [889, 281] on div "Select auto tag rule conditions for orders and customers." at bounding box center [735, 302] width 921 height 43
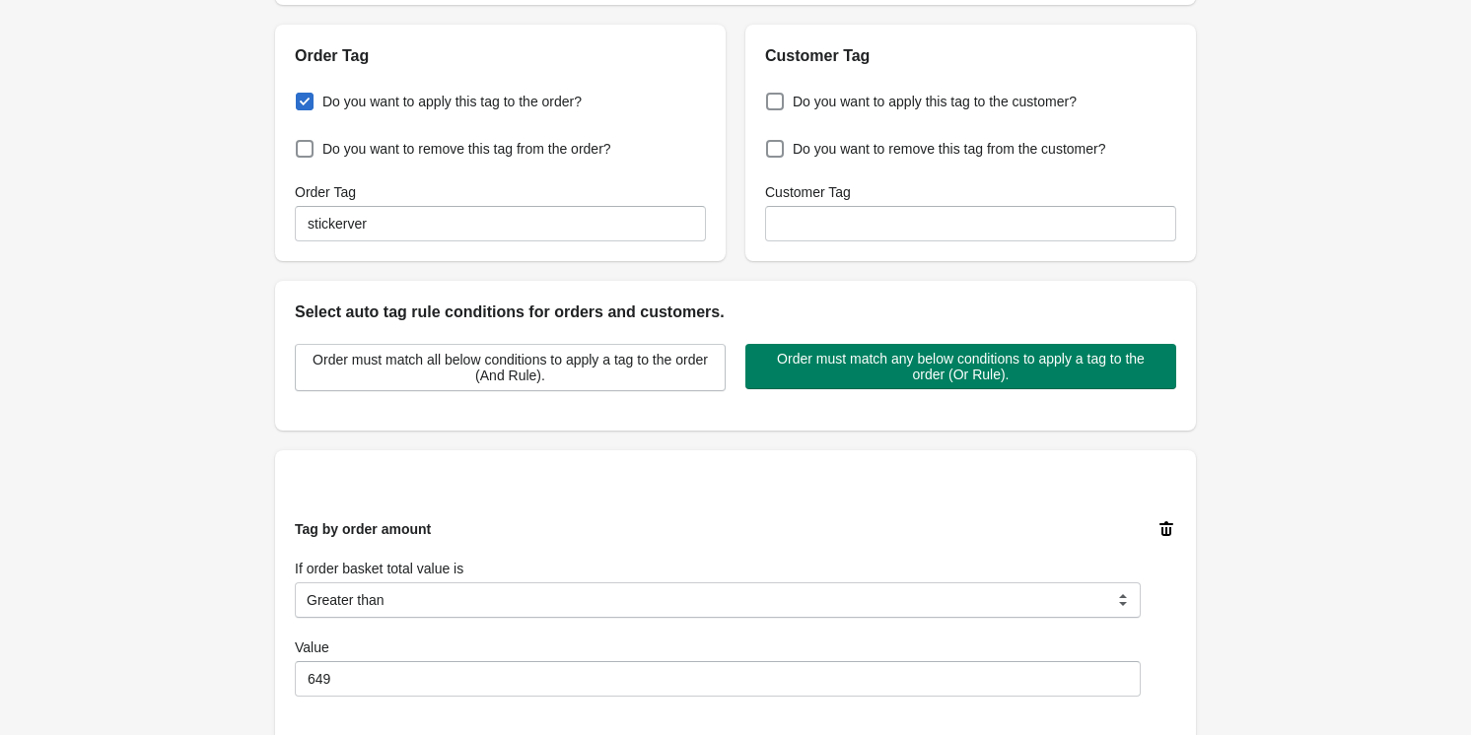
scroll to position [656, 0]
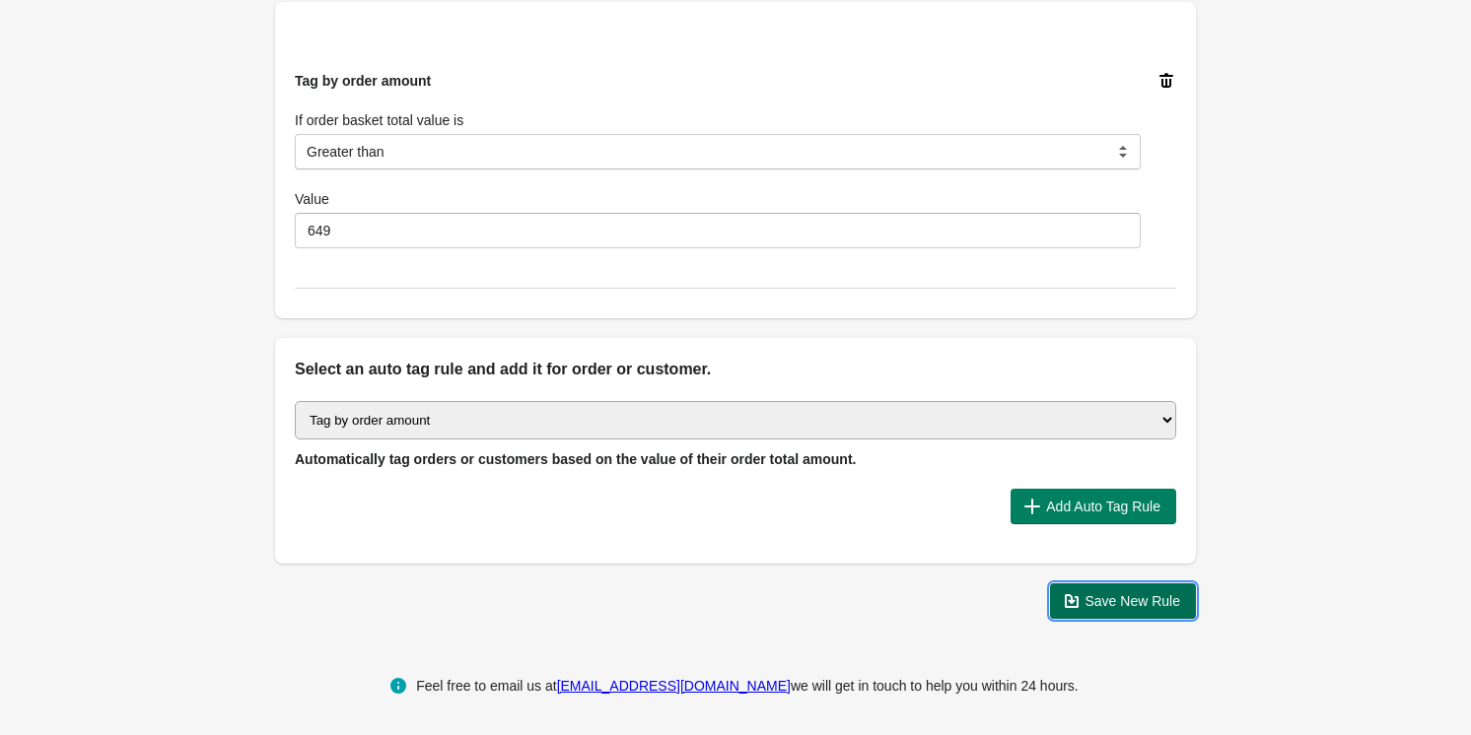
click at [1097, 596] on span "Save New Rule" at bounding box center [1133, 601] width 96 height 16
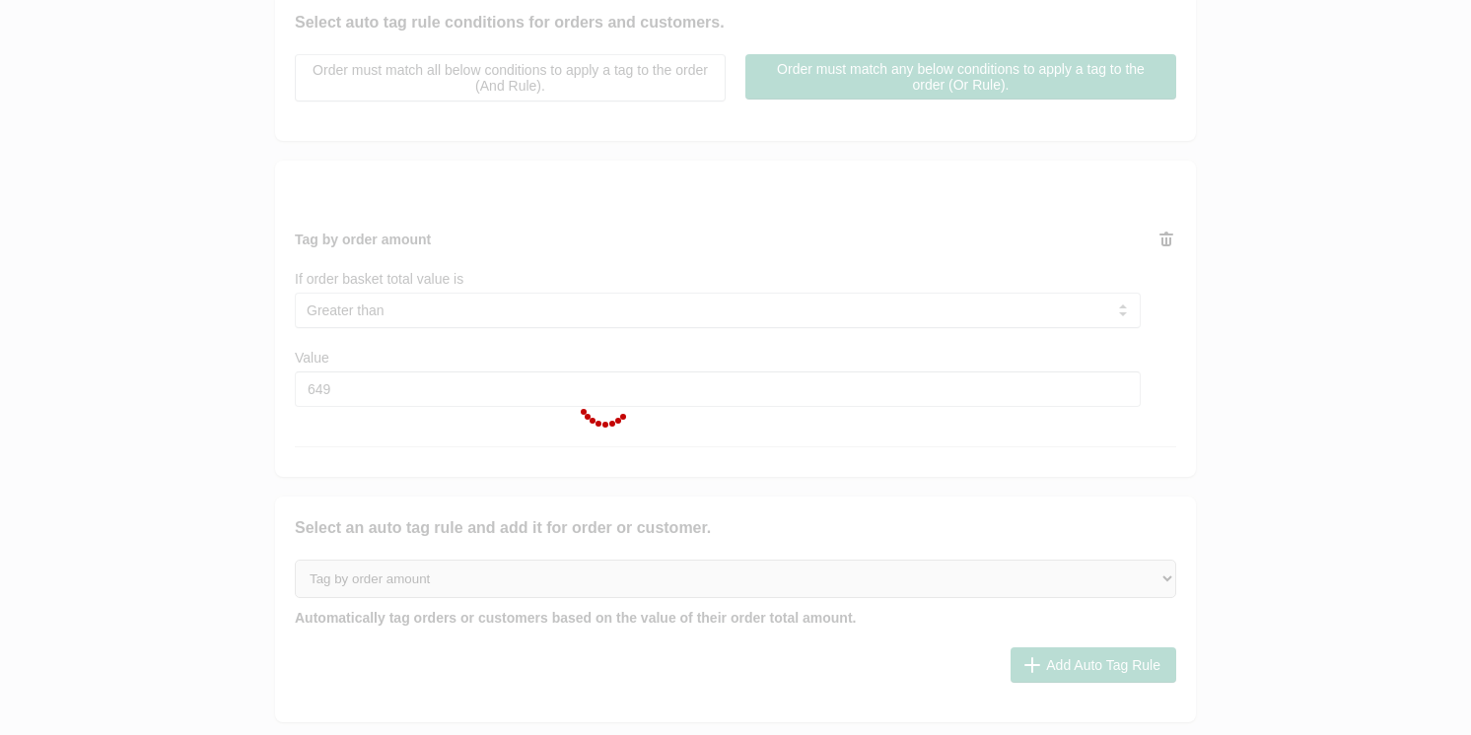
scroll to position [477, 0]
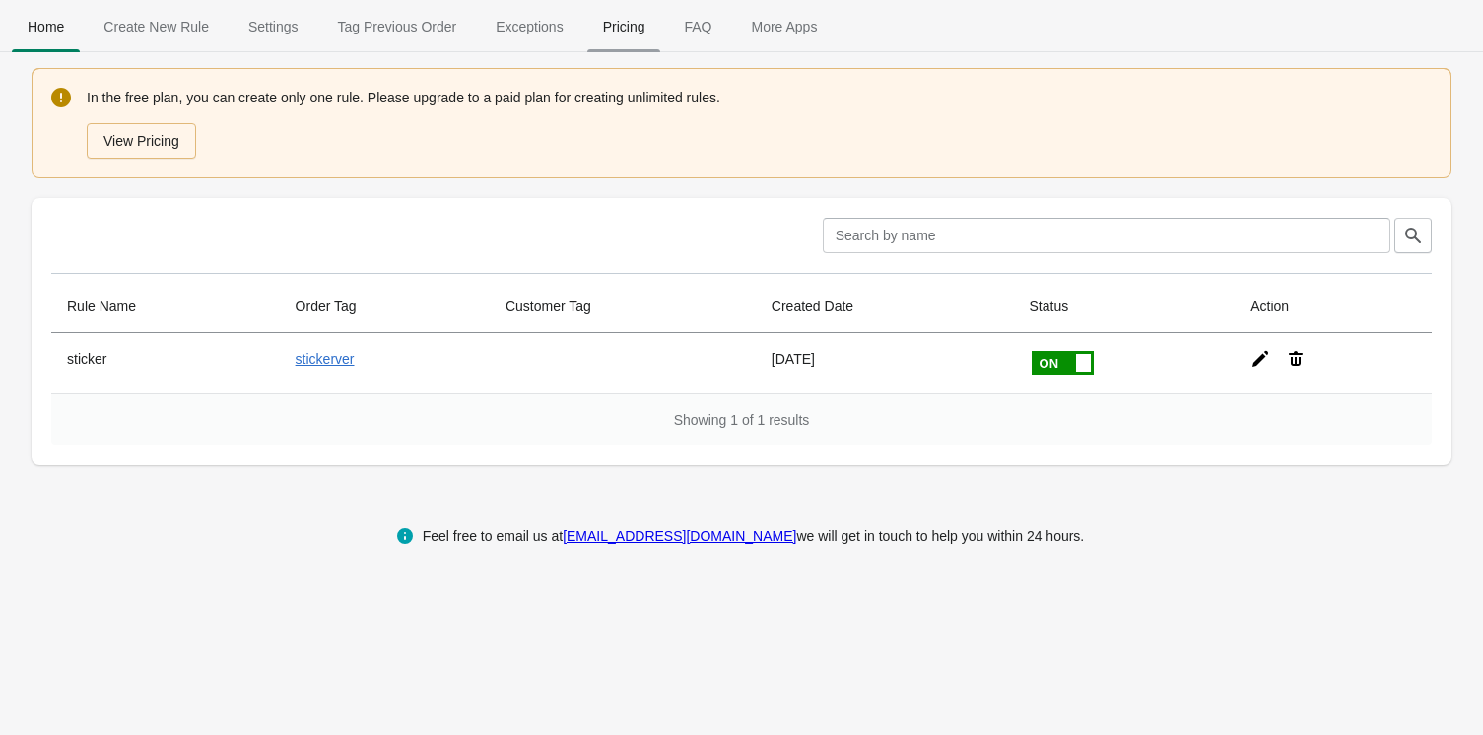
click at [614, 32] on span "Pricing" at bounding box center [624, 26] width 74 height 35
